Goal: Consume media (video, audio)

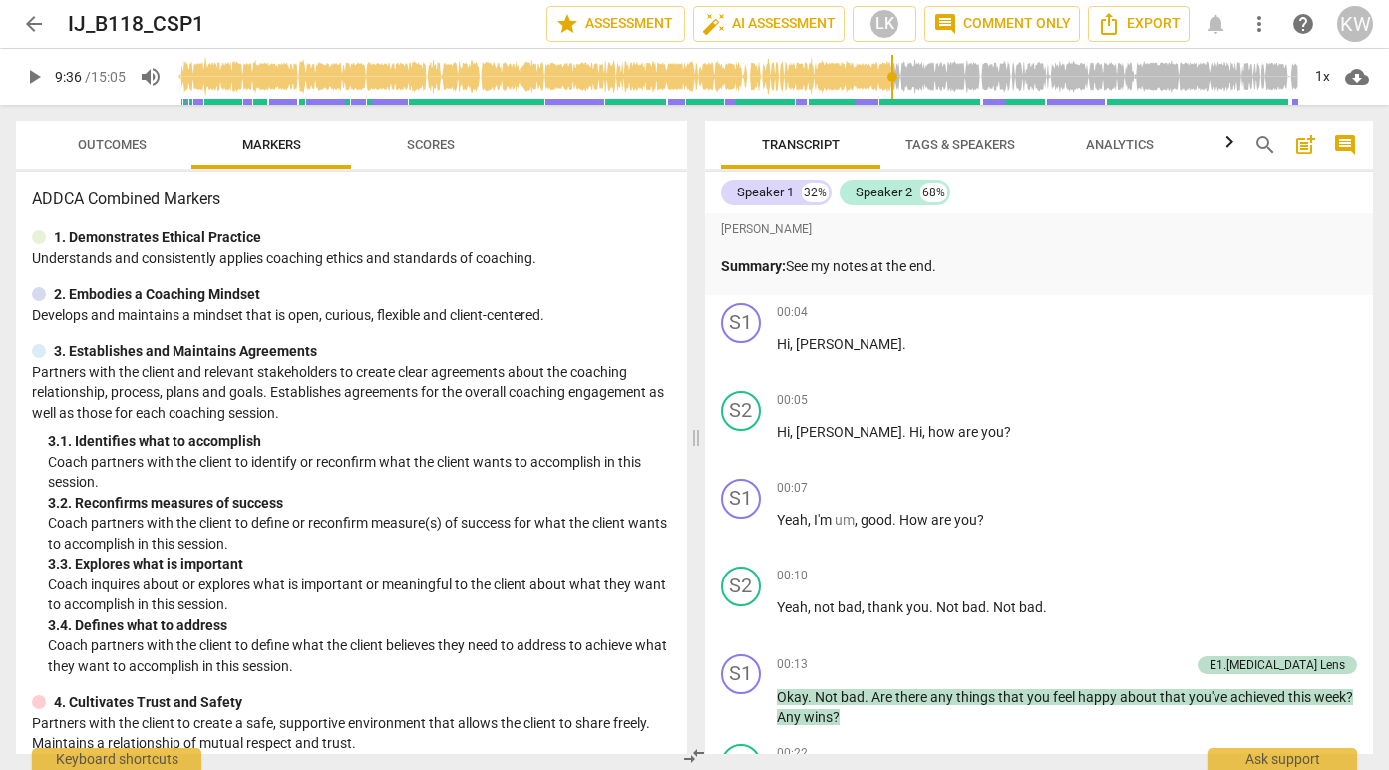
scroll to position [3005, 0]
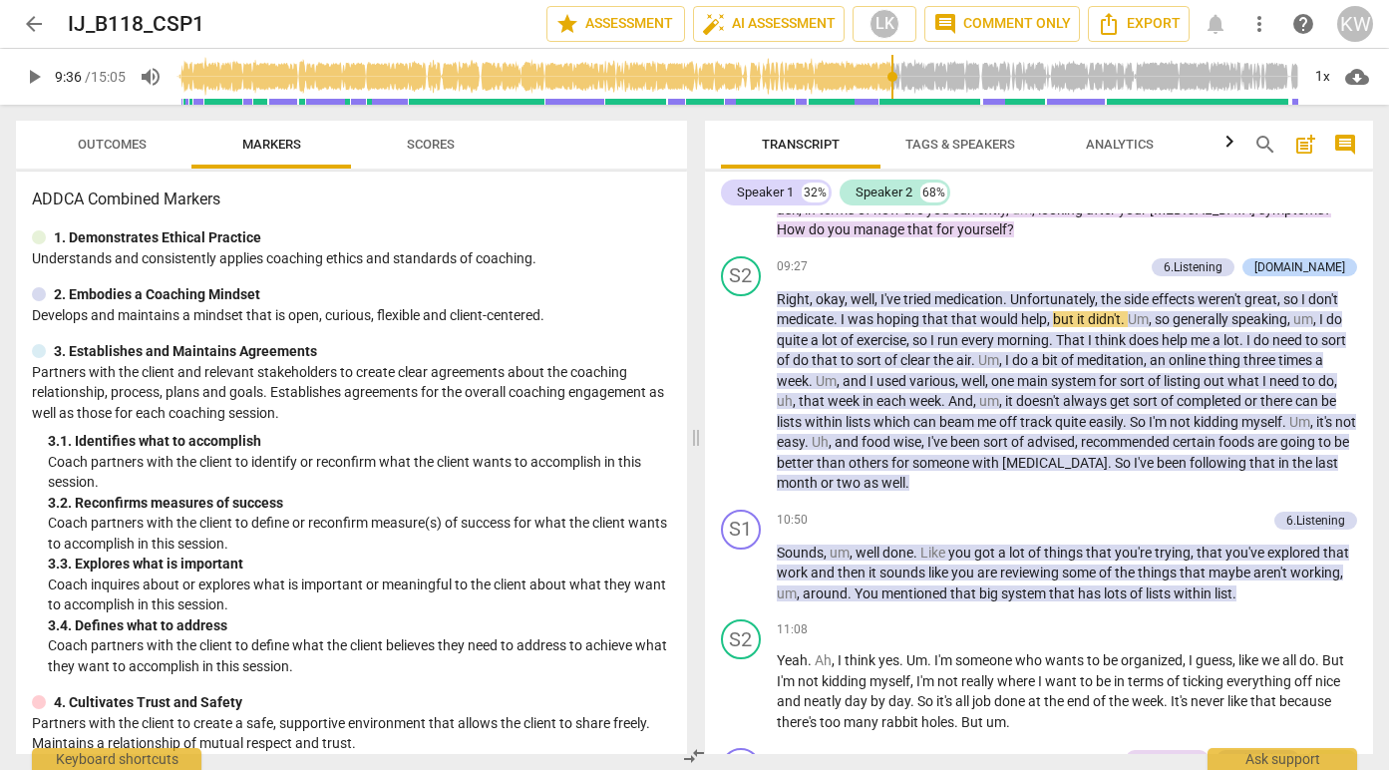
type input "8"
click at [208, 80] on input "range" at bounding box center [738, 77] width 1123 height 64
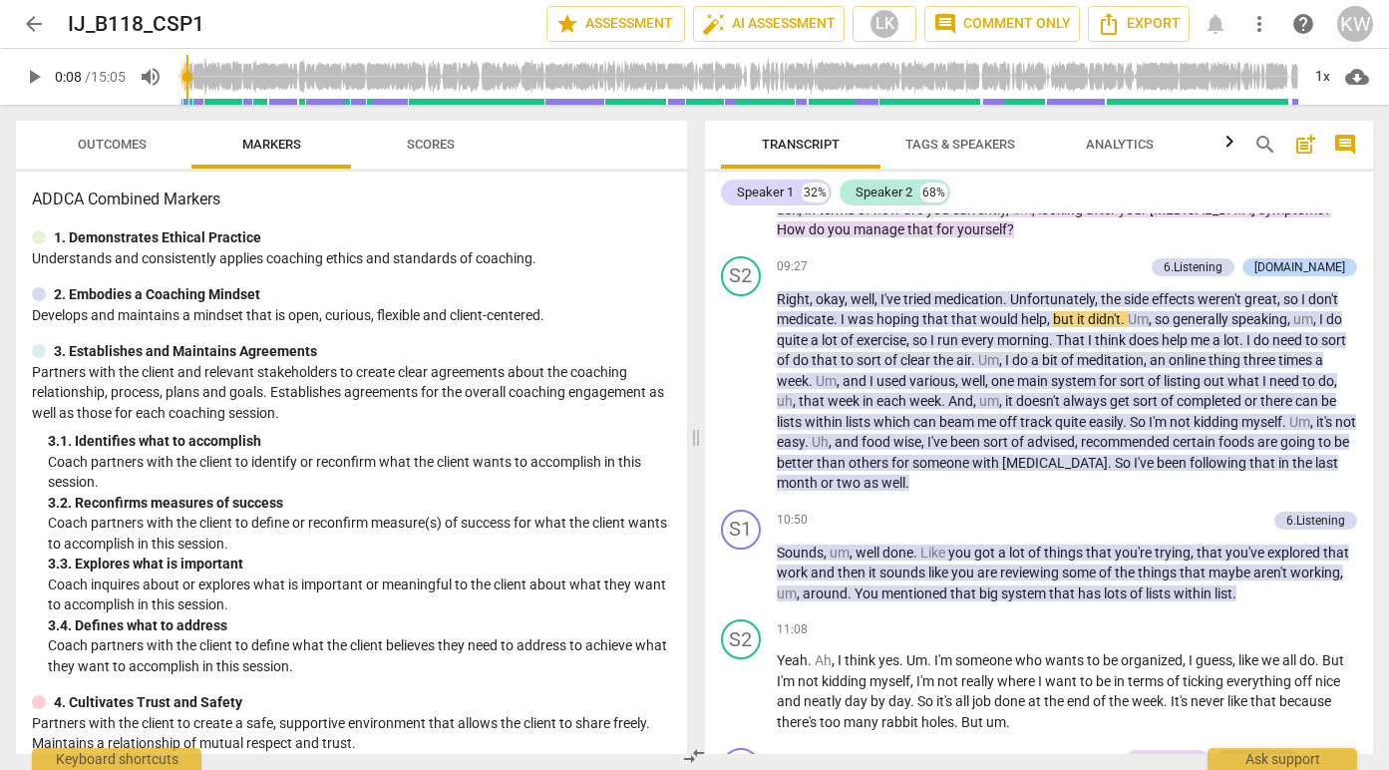
click at [31, 78] on span "play_arrow" at bounding box center [34, 77] width 24 height 24
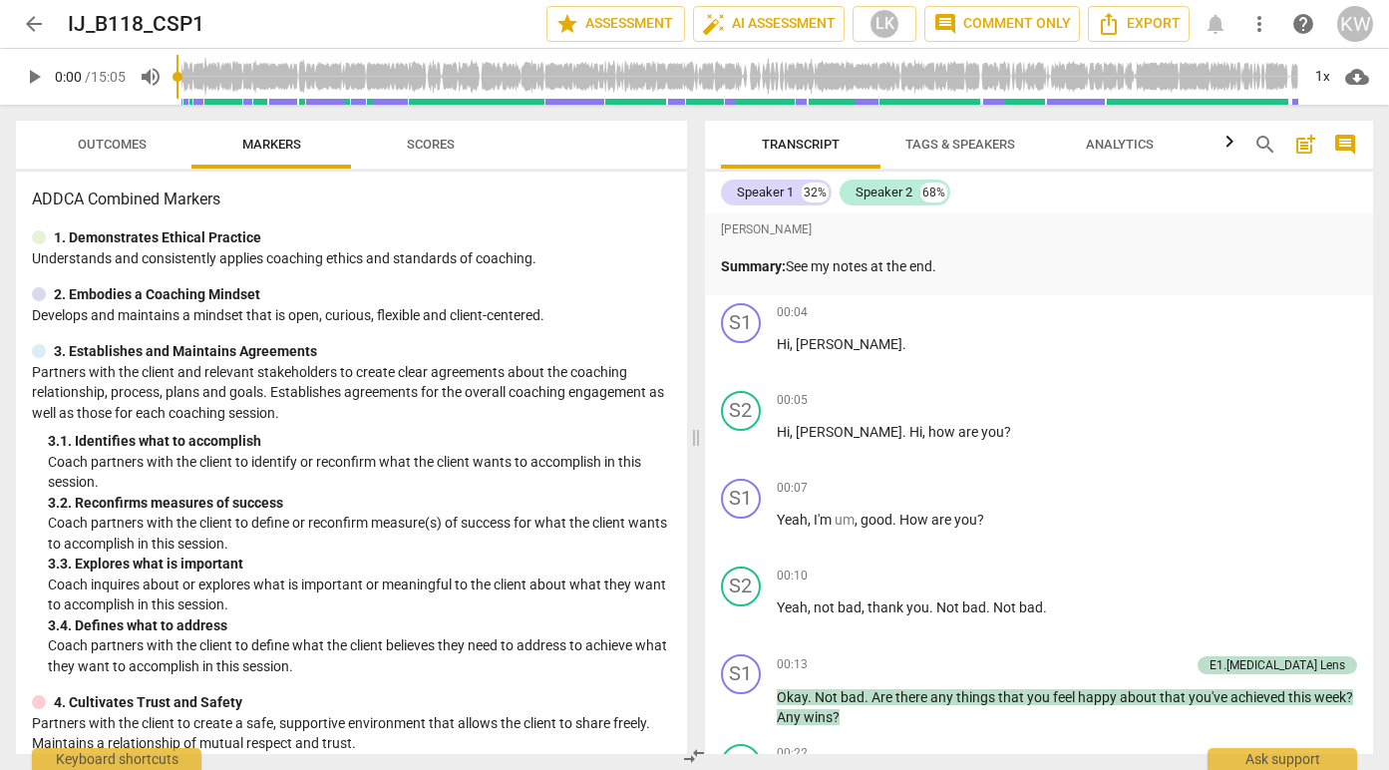
click at [33, 74] on span "play_arrow" at bounding box center [34, 77] width 24 height 24
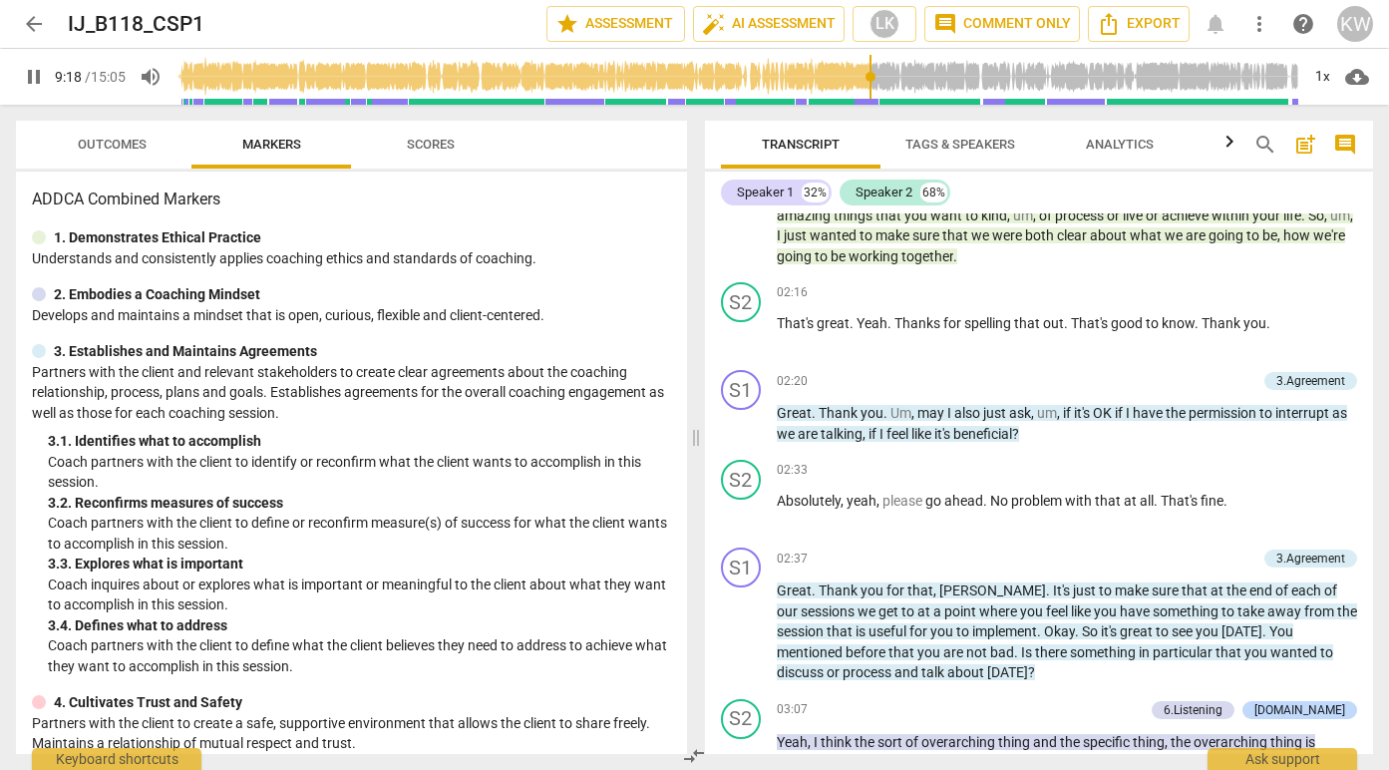
scroll to position [3557, 0]
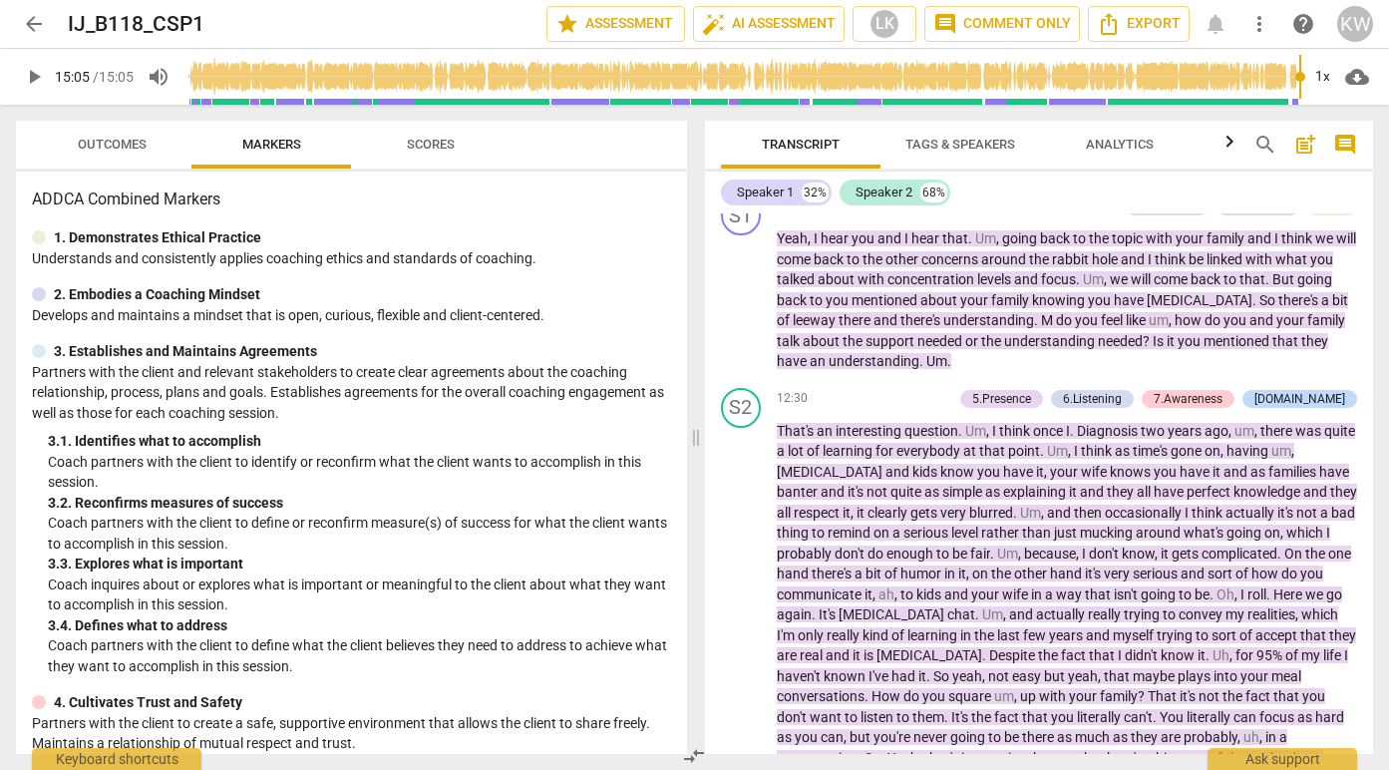
type input "905"
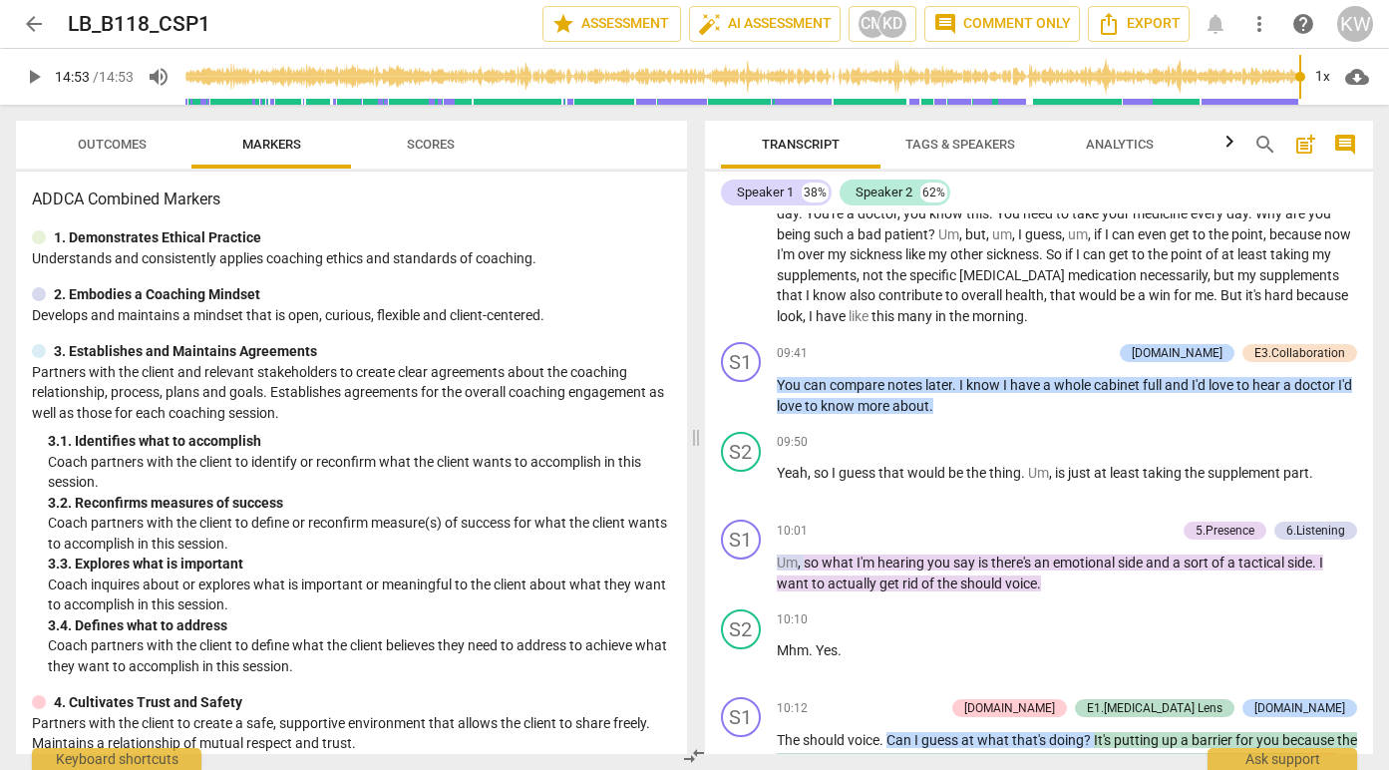
scroll to position [4550, 0]
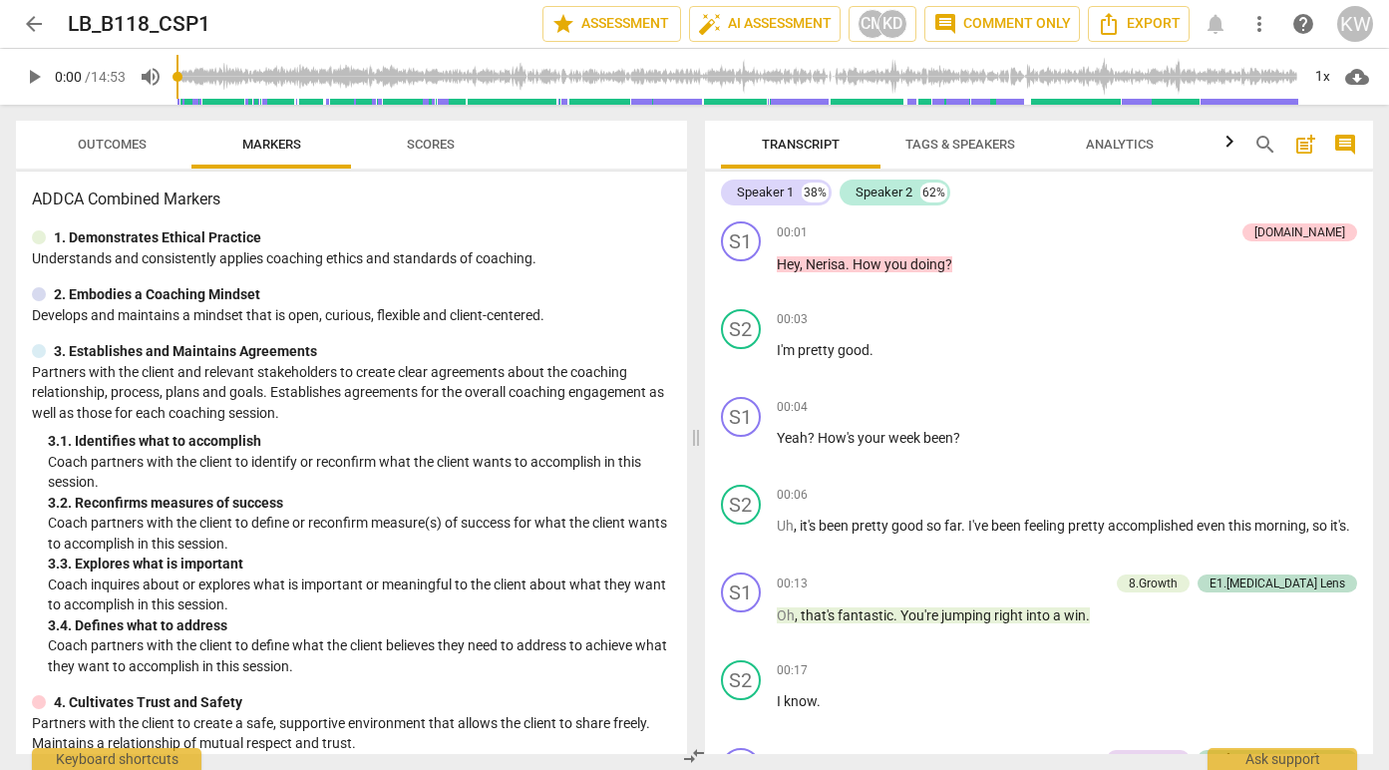
click at [30, 78] on span "play_arrow" at bounding box center [34, 77] width 24 height 24
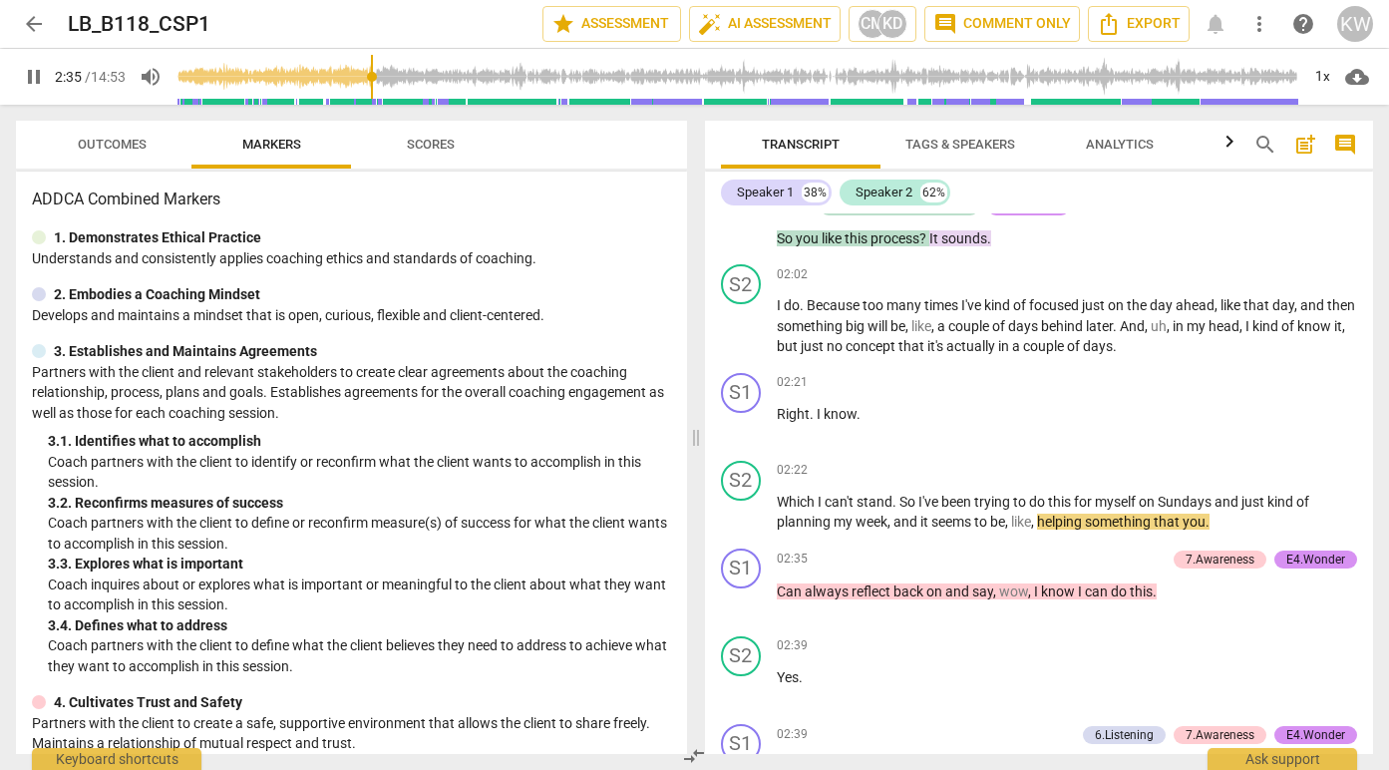
scroll to position [2379, 0]
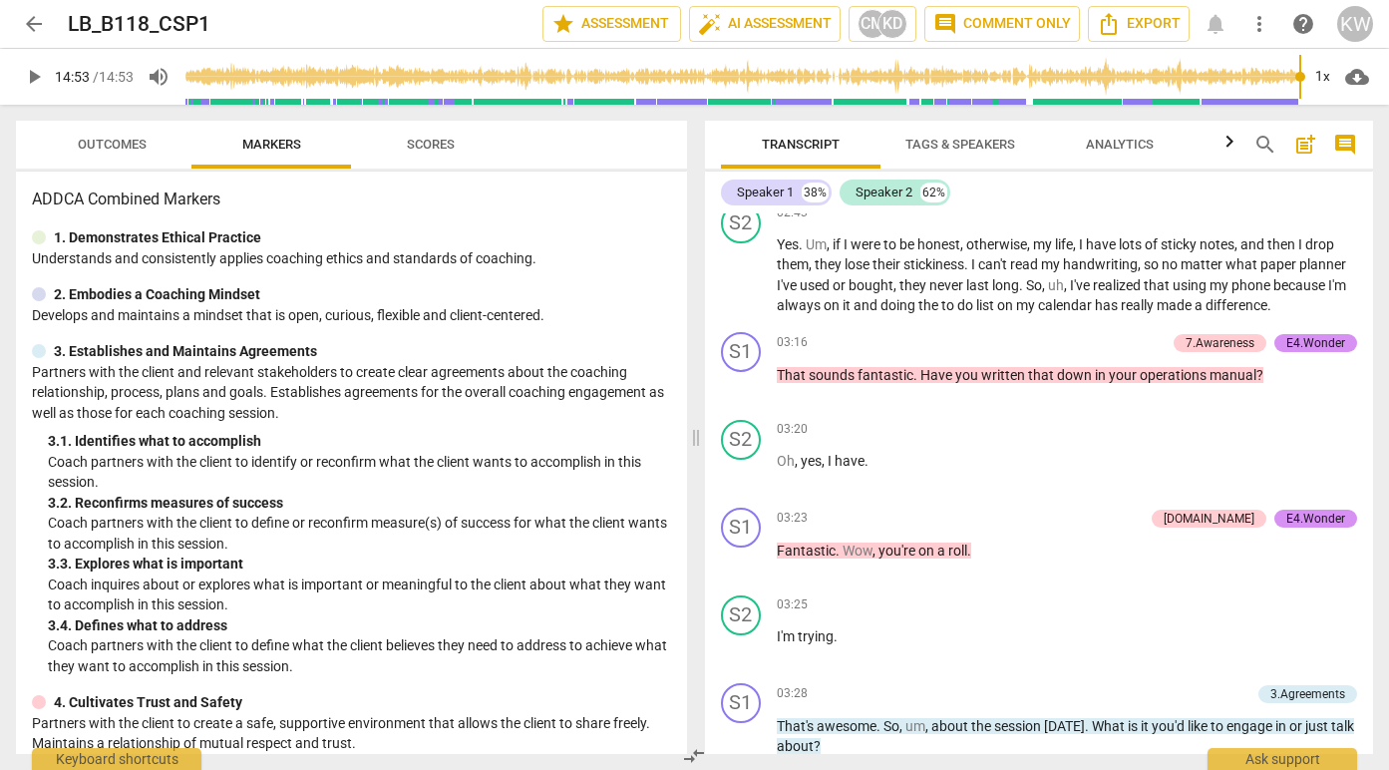
type input "893"
